Goal: Information Seeking & Learning: Learn about a topic

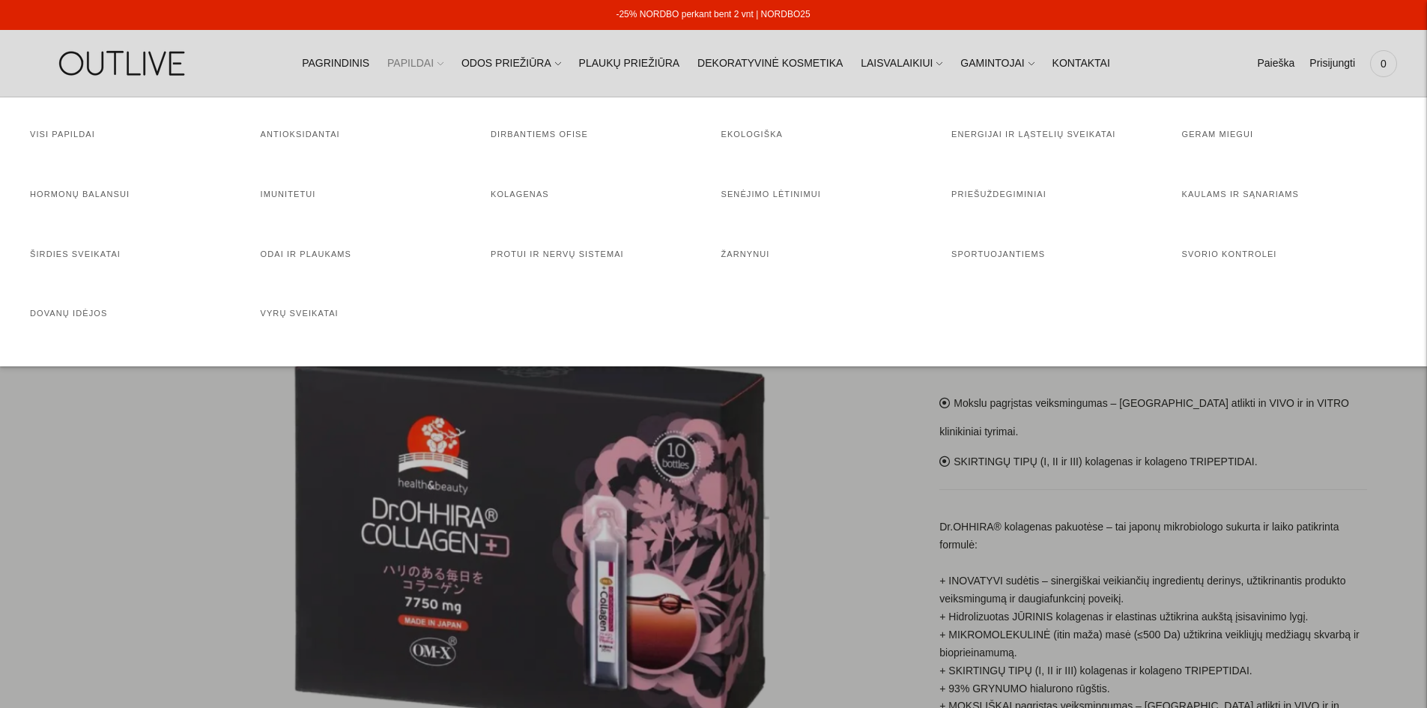
click at [443, 66] on icon at bounding box center [440, 64] width 6 height 6
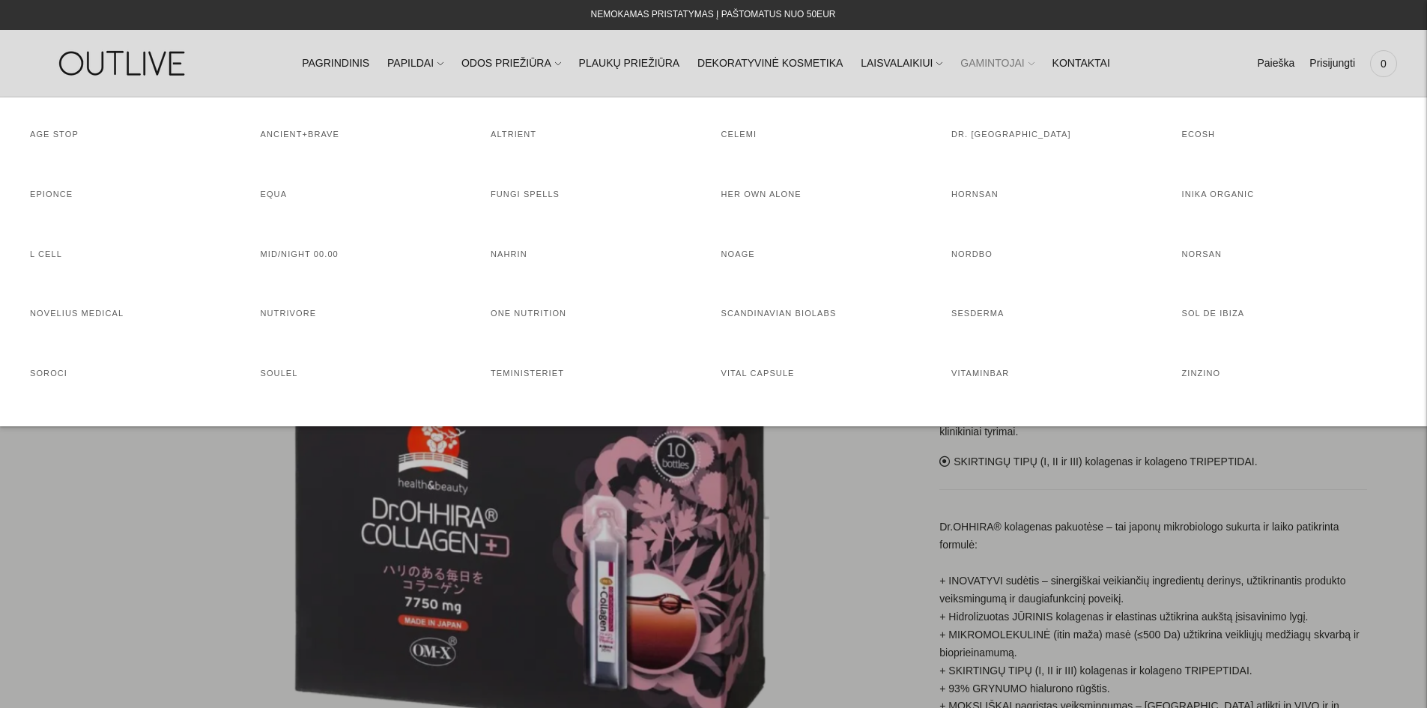
click at [999, 61] on link "GAMINTOJAI" at bounding box center [996, 63] width 73 height 33
click at [971, 255] on link "NORDBO" at bounding box center [971, 253] width 41 height 9
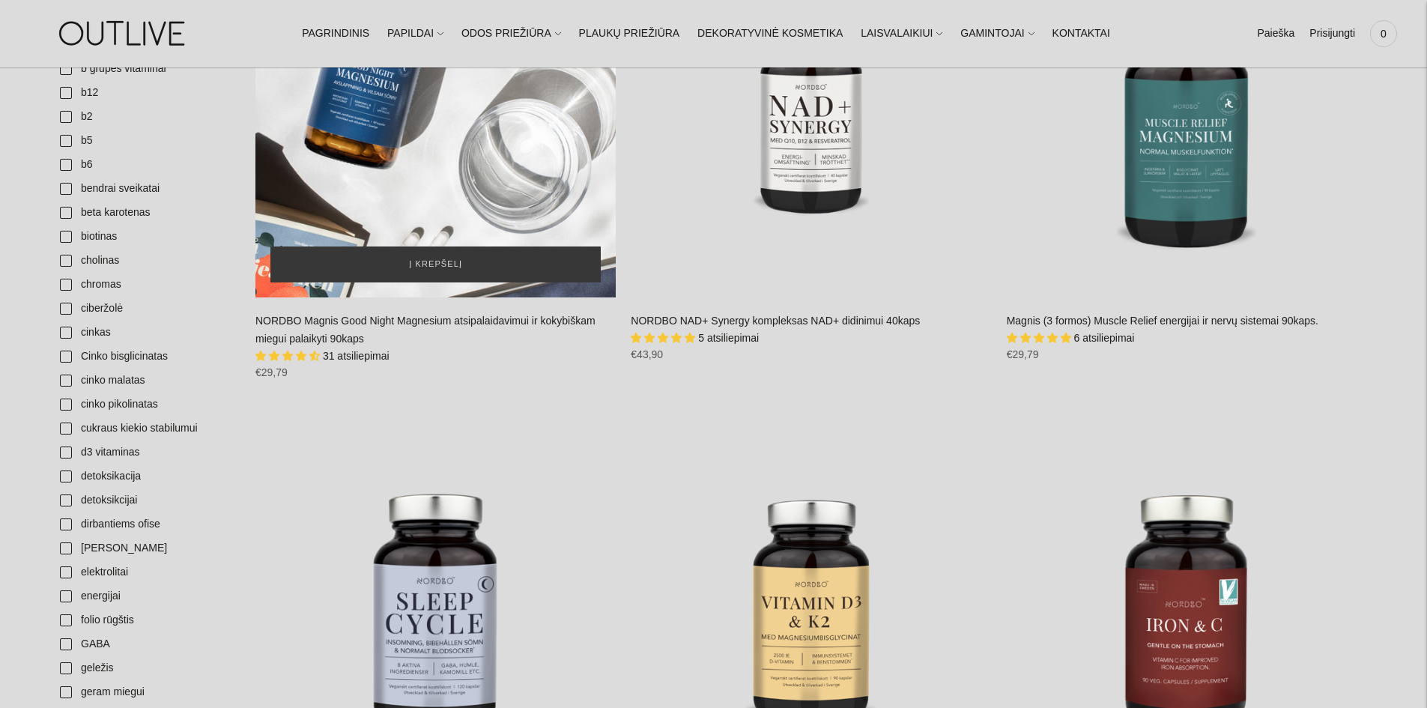
scroll to position [300, 0]
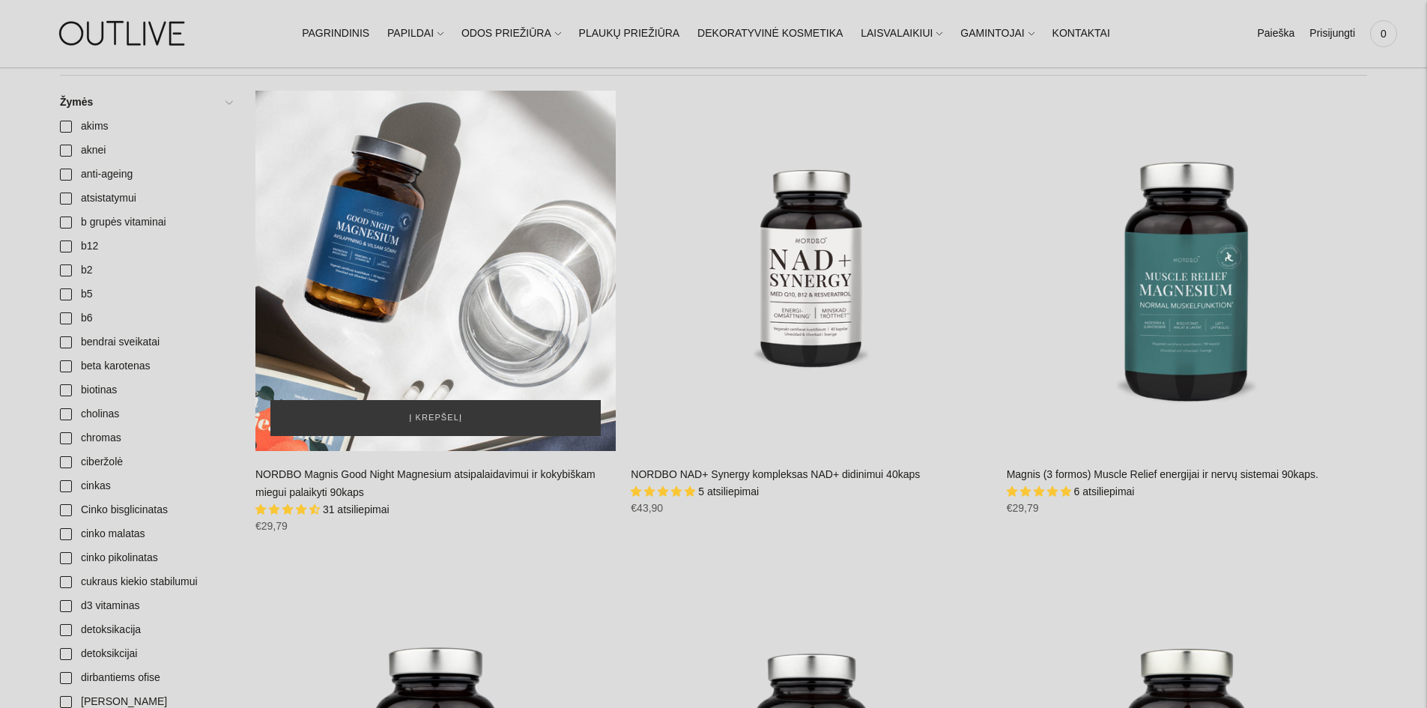
click at [447, 204] on div "NORDBO Magnis Good Night Magnesium atsipalaidavimui ir kokybiškam miegui palaik…" at bounding box center [435, 271] width 360 height 360
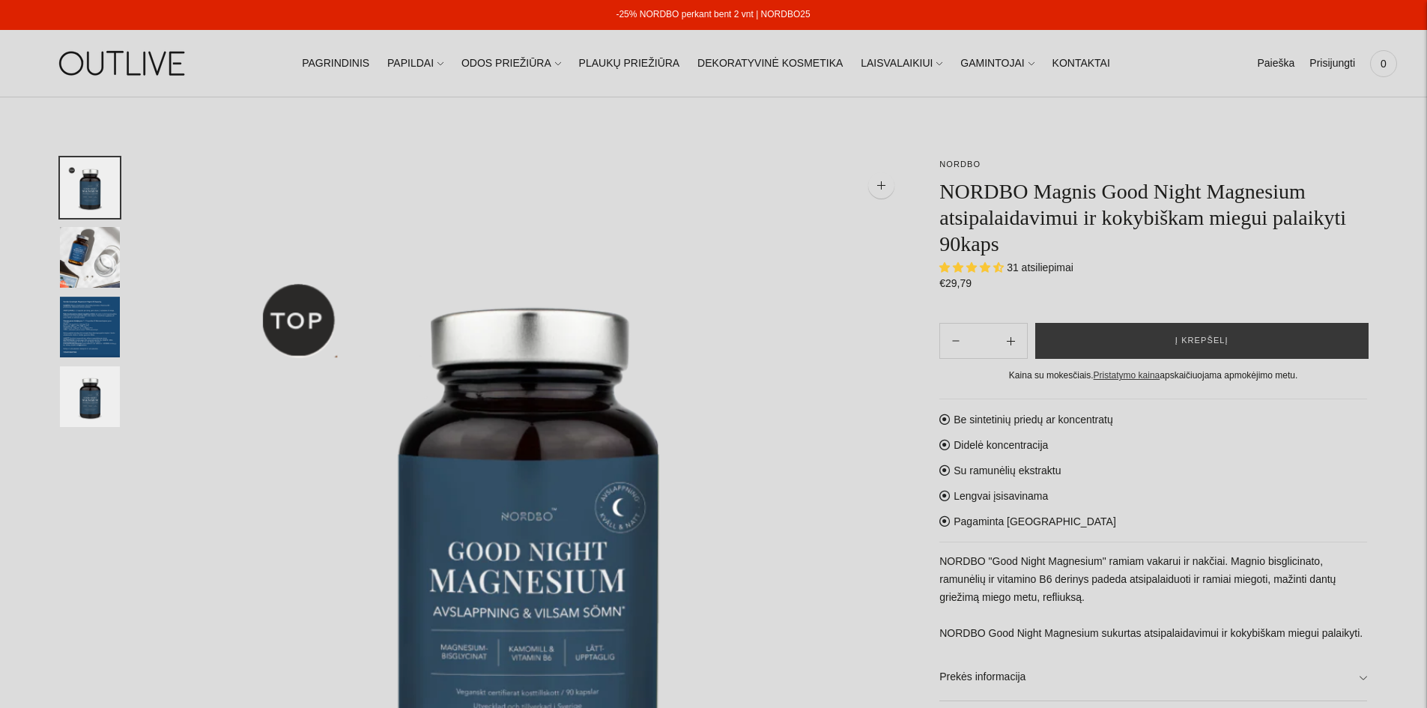
select select "**********"
click at [85, 252] on img "Translation missing: en.general.accessibility.image_thumbail" at bounding box center [90, 257] width 60 height 61
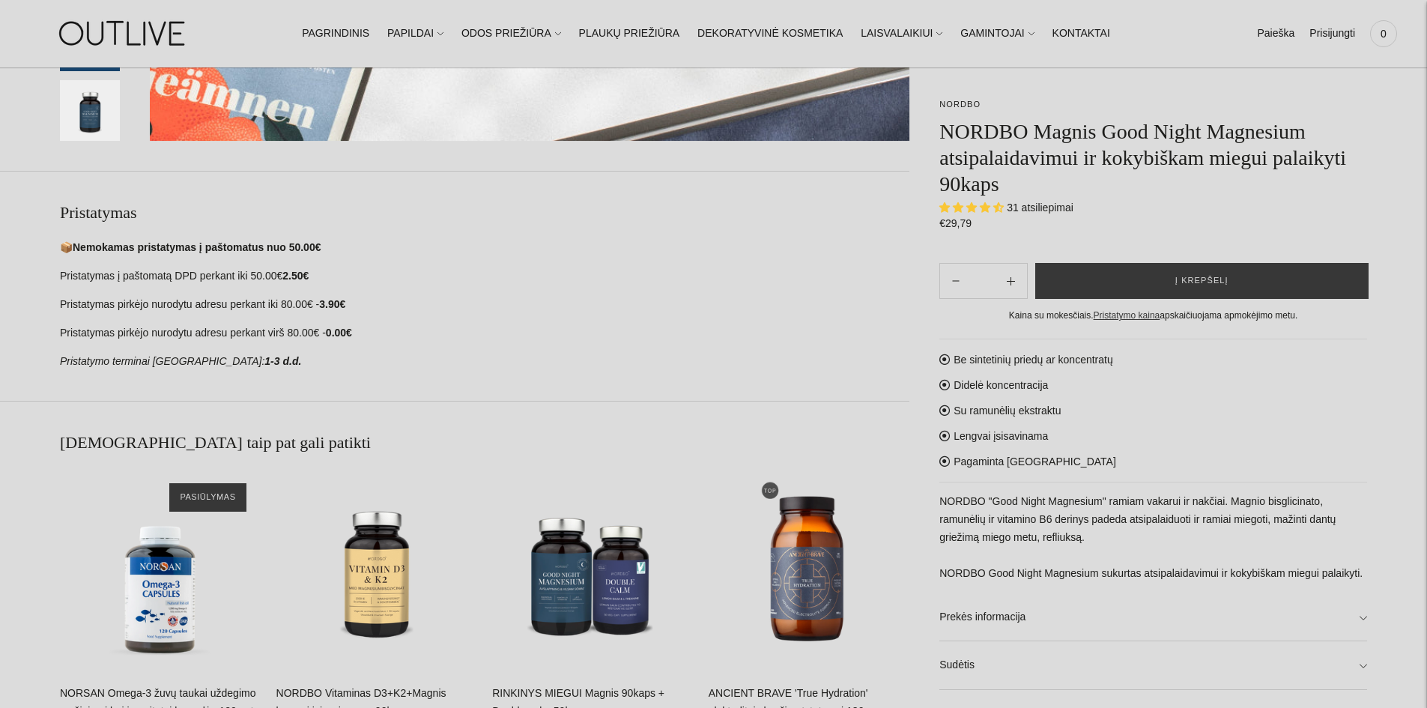
scroll to position [1123, 0]
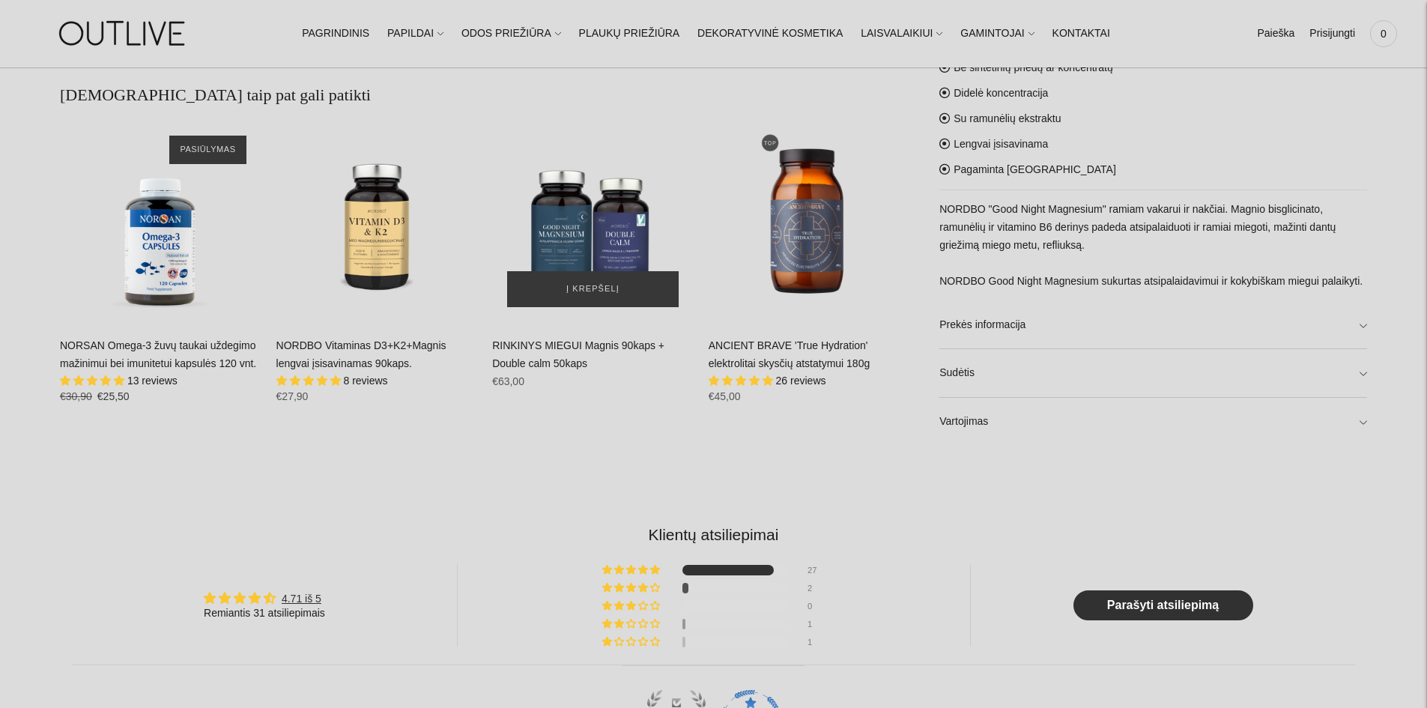
click at [588, 203] on img "RINKINYS MIEGUI Magnis 90kaps + Double calm 50kaps\a" at bounding box center [592, 221] width 201 height 201
